Goal: Information Seeking & Learning: Learn about a topic

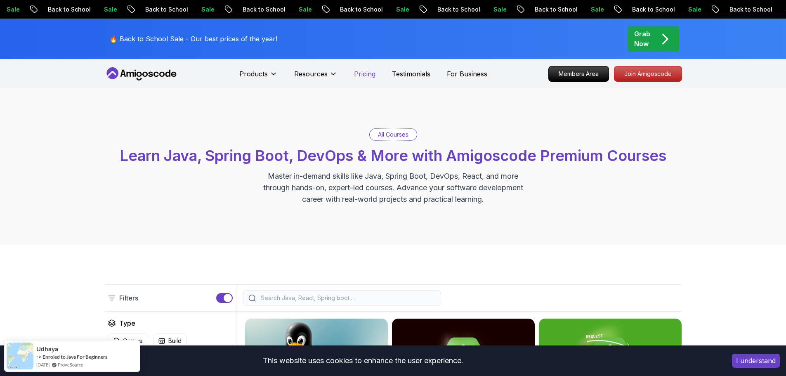
click at [359, 75] on p "Pricing" at bounding box center [364, 74] width 21 height 10
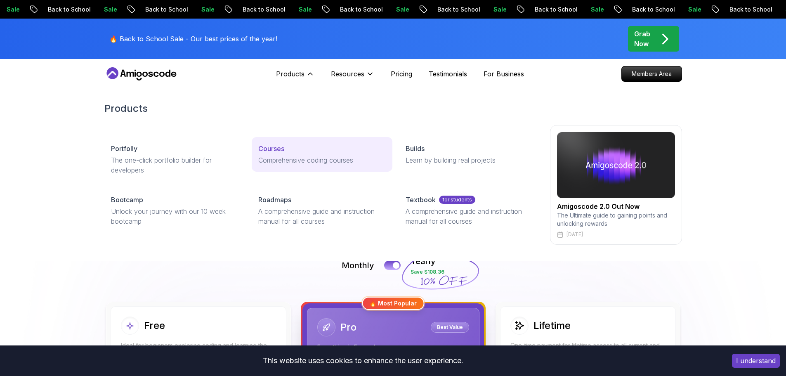
click at [282, 149] on p "Courses" at bounding box center [271, 149] width 26 height 10
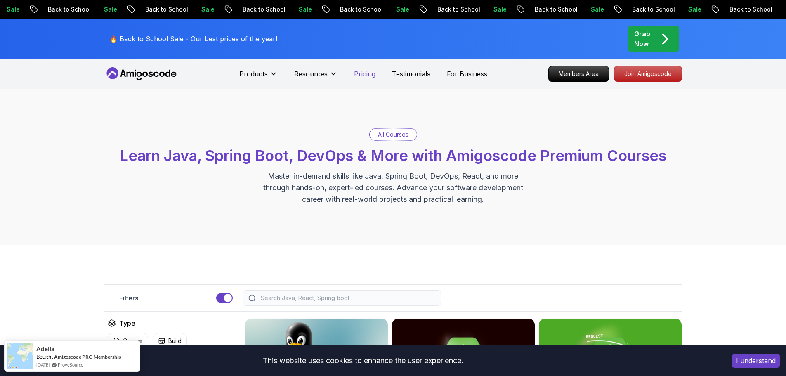
click at [364, 70] on p "Pricing" at bounding box center [364, 74] width 21 height 10
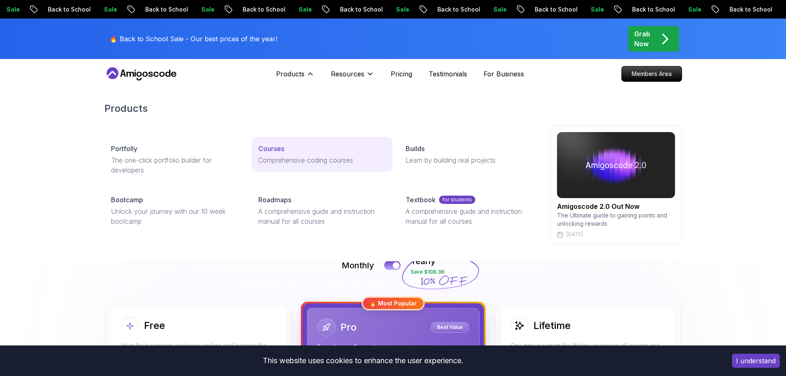
click at [289, 148] on div "Courses" at bounding box center [322, 149] width 128 height 10
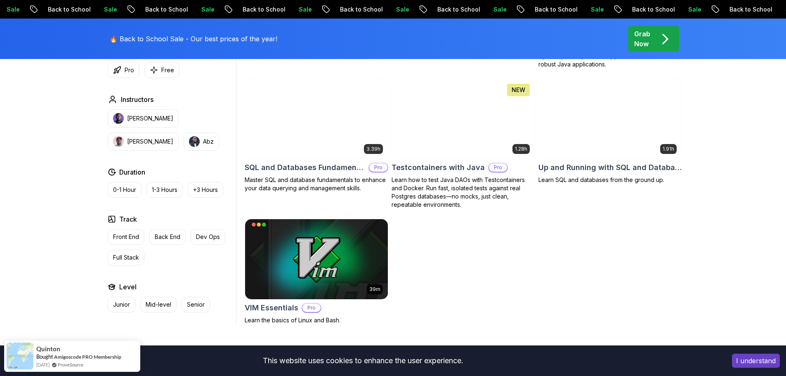
scroll to position [2146, 0]
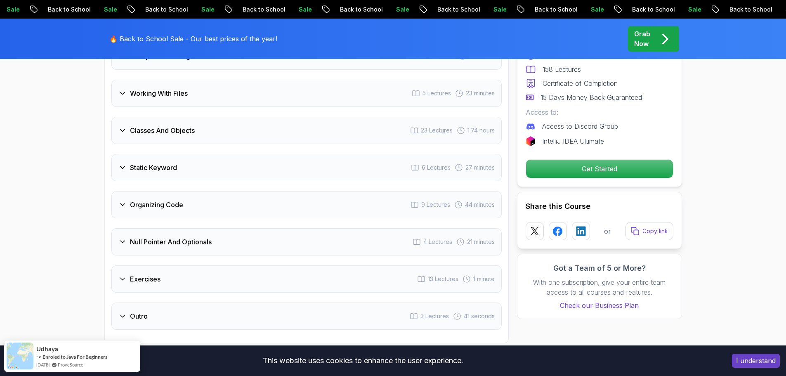
scroll to position [1609, 0]
